Goal: Task Accomplishment & Management: Manage account settings

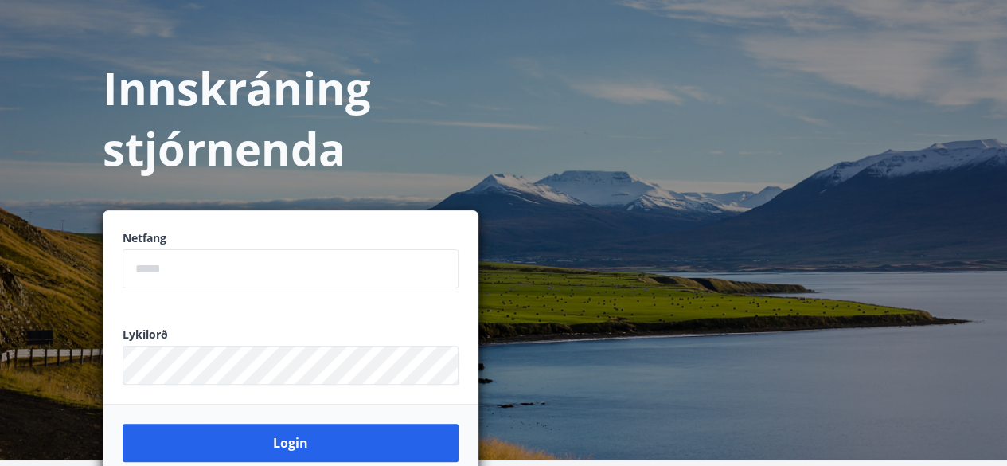
scroll to position [159, 0]
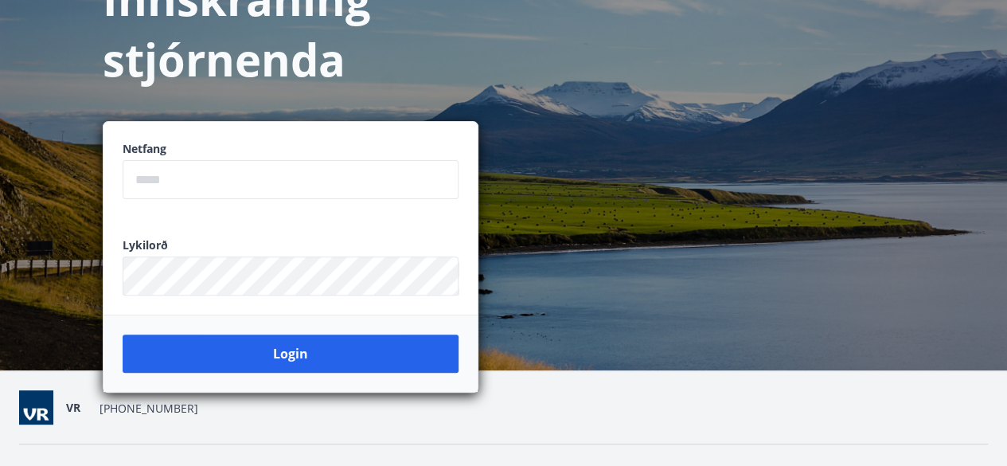
click at [218, 177] on input "email" at bounding box center [291, 179] width 336 height 39
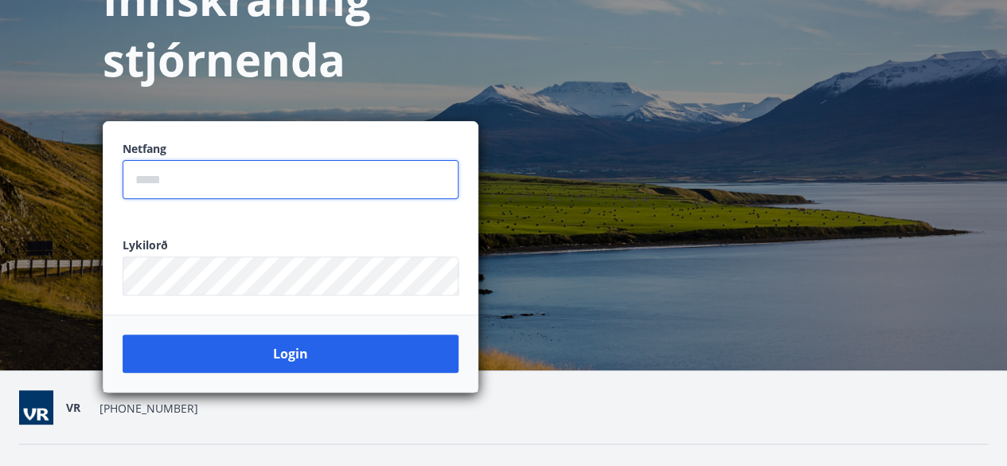
type input "**********"
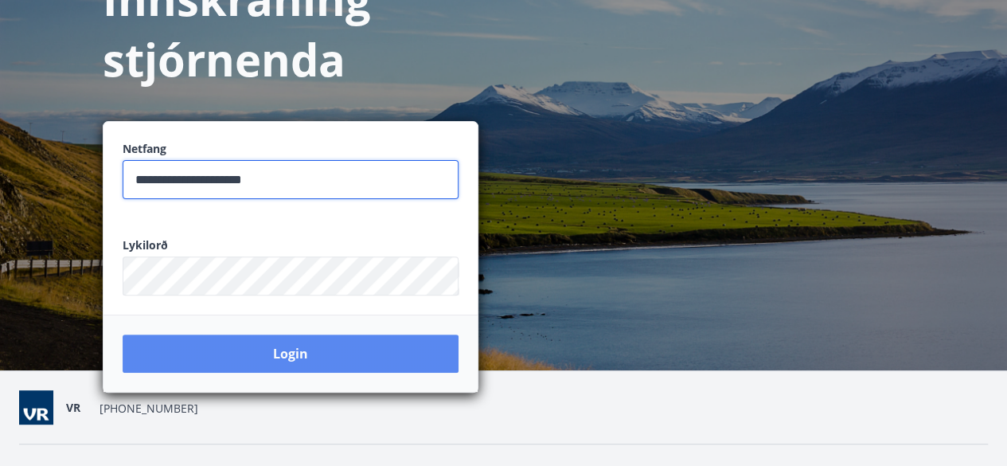
click at [292, 359] on button "Login" at bounding box center [291, 353] width 336 height 38
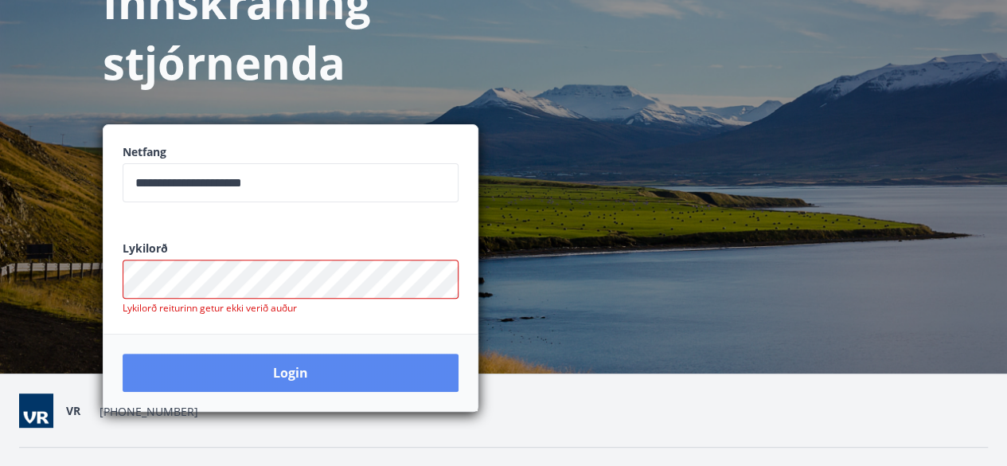
scroll to position [195, 0]
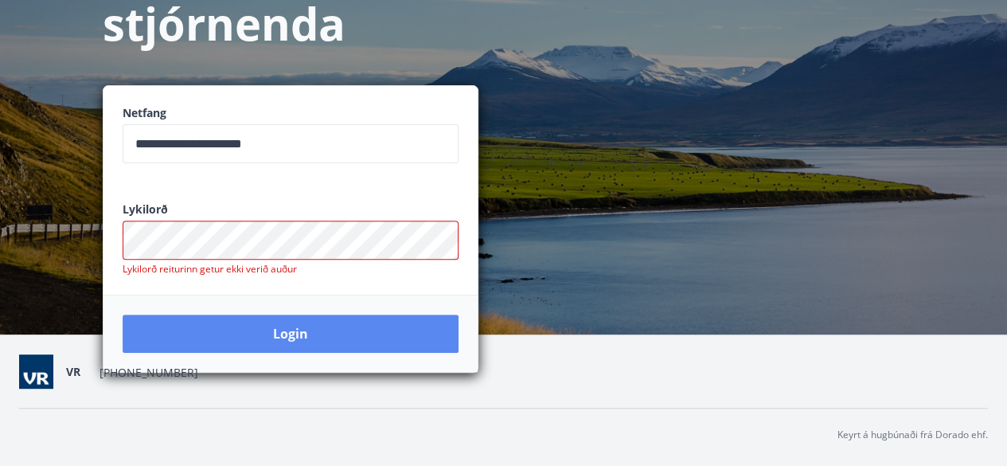
click at [240, 346] on button "Login" at bounding box center [291, 333] width 336 height 38
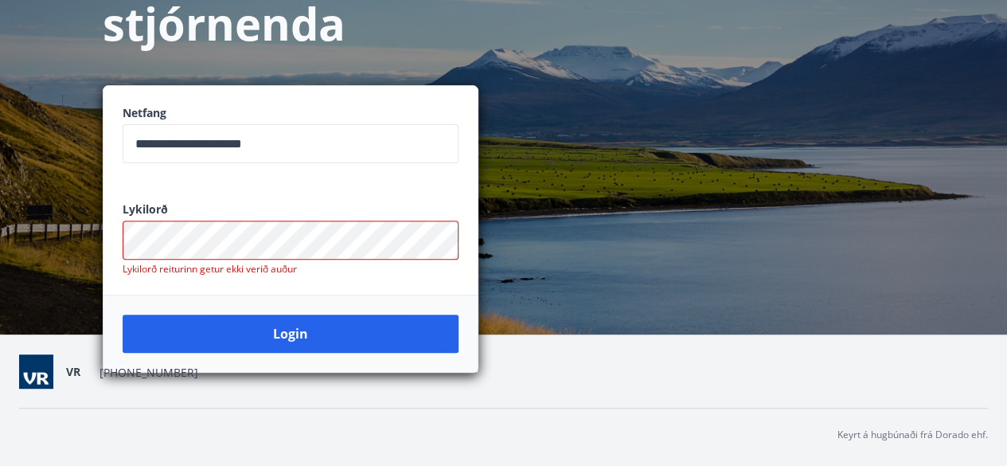
click at [462, 462] on div "VR [PHONE_NUMBER] Keyrt á hugbúnaði frá Dorado ehf." at bounding box center [503, 399] width 1007 height 131
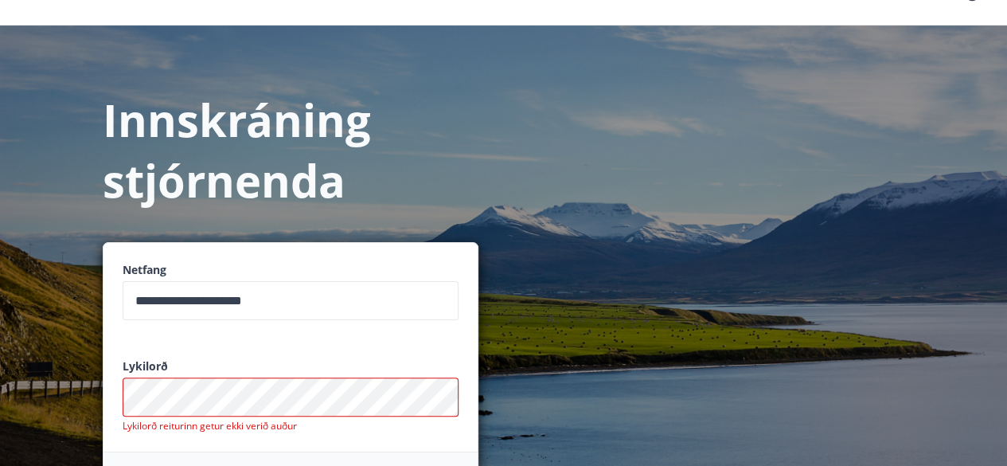
scroll to position [0, 0]
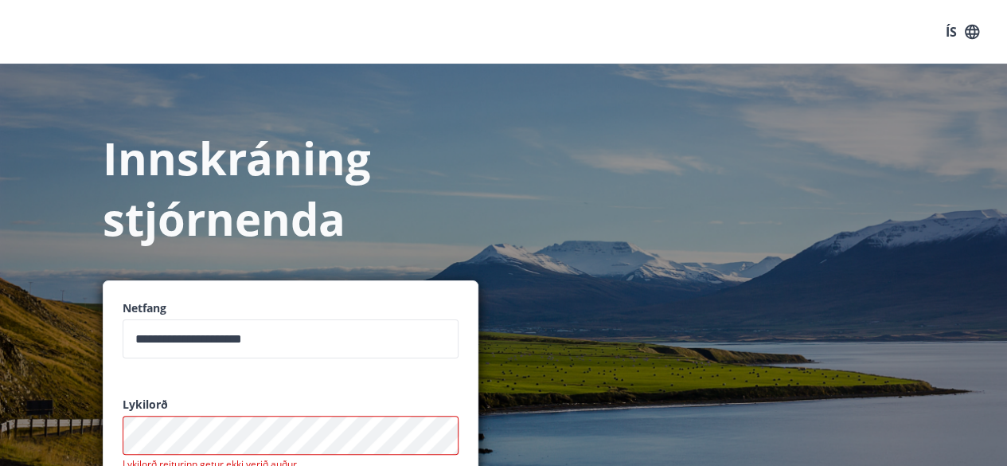
click at [977, 33] on icon "button" at bounding box center [972, 31] width 14 height 14
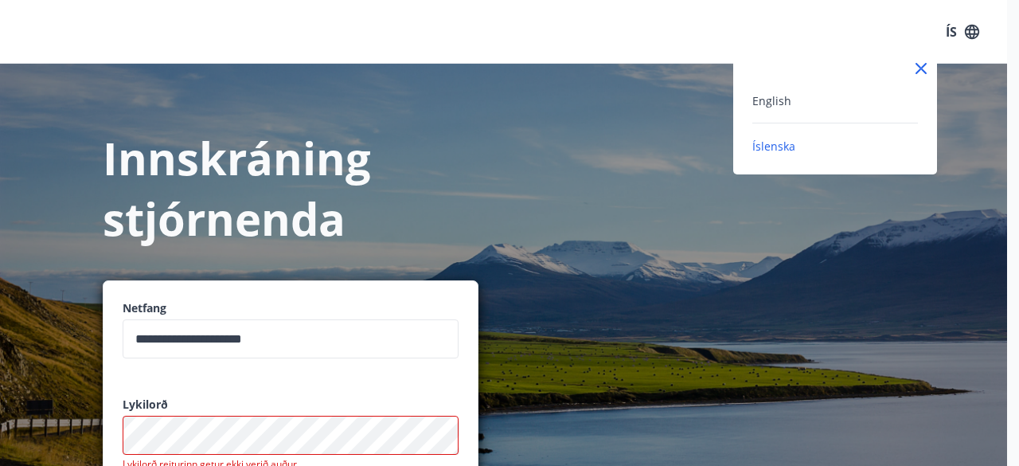
click at [805, 99] on div "English" at bounding box center [835, 100] width 166 height 19
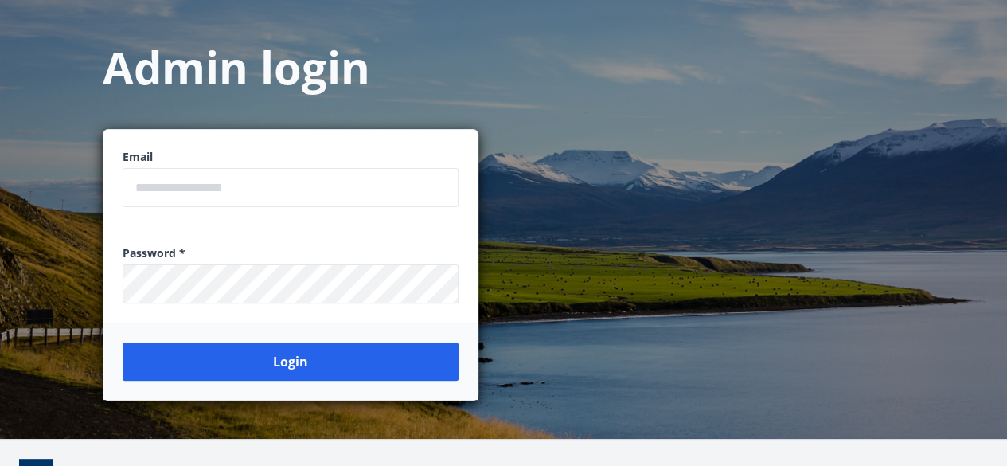
scroll to position [195, 0]
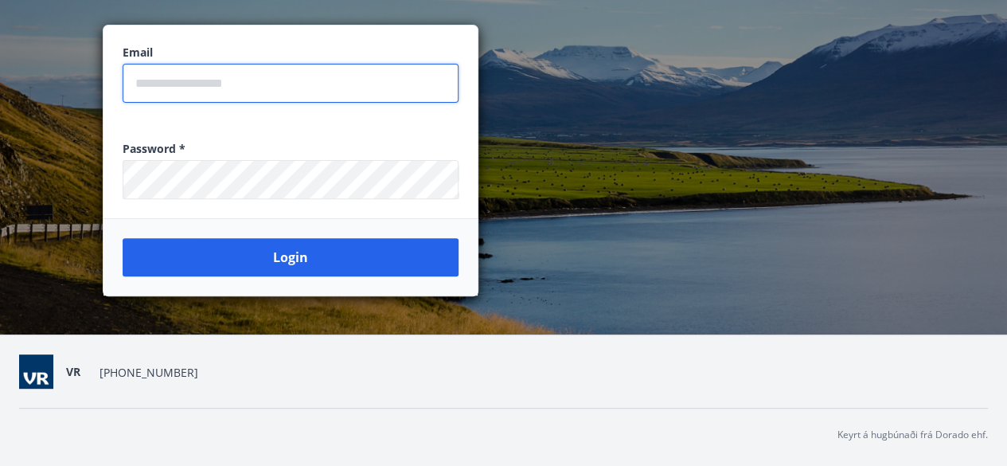
click at [218, 90] on input "email" at bounding box center [291, 83] width 336 height 39
type input "**********"
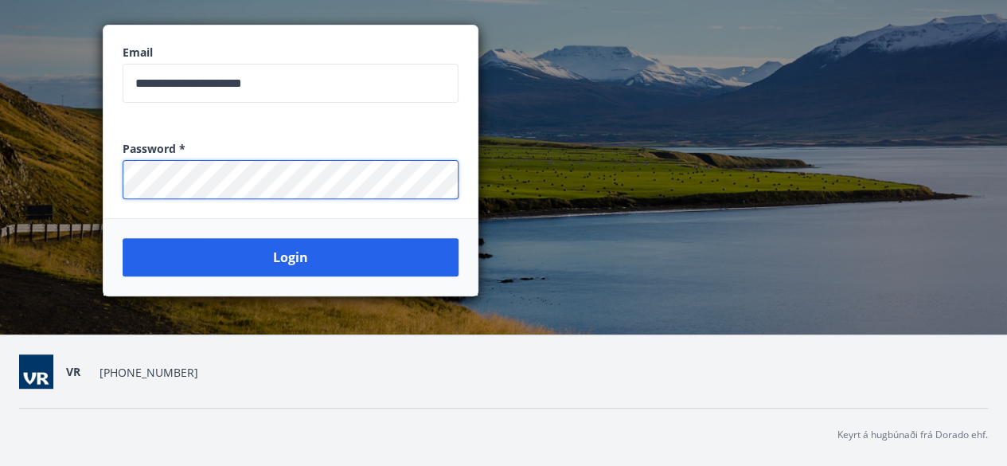
click at [123, 238] on button "Login" at bounding box center [291, 257] width 336 height 38
